Goal: Task Accomplishment & Management: Use online tool/utility

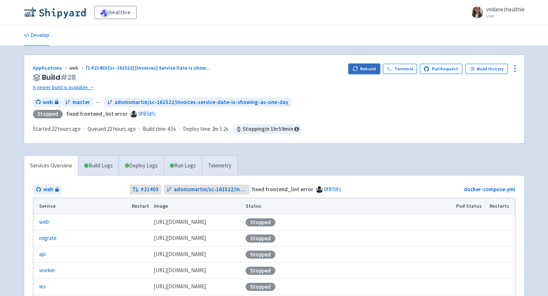
click at [358, 66] on icon "button" at bounding box center [354, 68] width 5 height 5
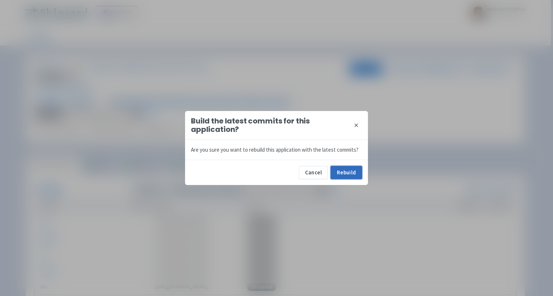
click at [342, 175] on button "Rebuild" at bounding box center [346, 172] width 31 height 13
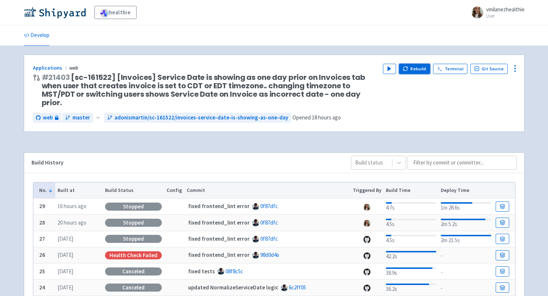
click at [420, 71] on button "Rebuild" at bounding box center [414, 69] width 31 height 10
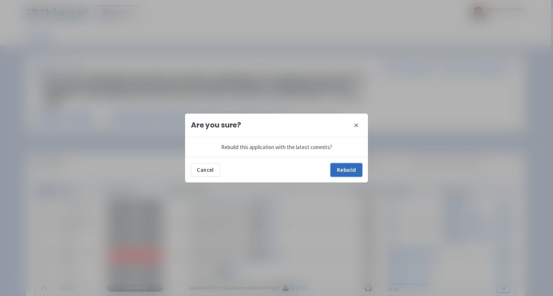
click at [344, 169] on button "Rebuild" at bounding box center [346, 169] width 31 height 13
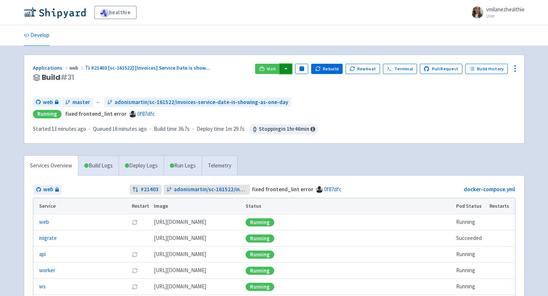
click at [290, 71] on button "button" at bounding box center [286, 69] width 12 height 10
click at [299, 93] on link "web (web)" at bounding box center [300, 94] width 42 height 11
